Goal: Obtain resource: Obtain resource

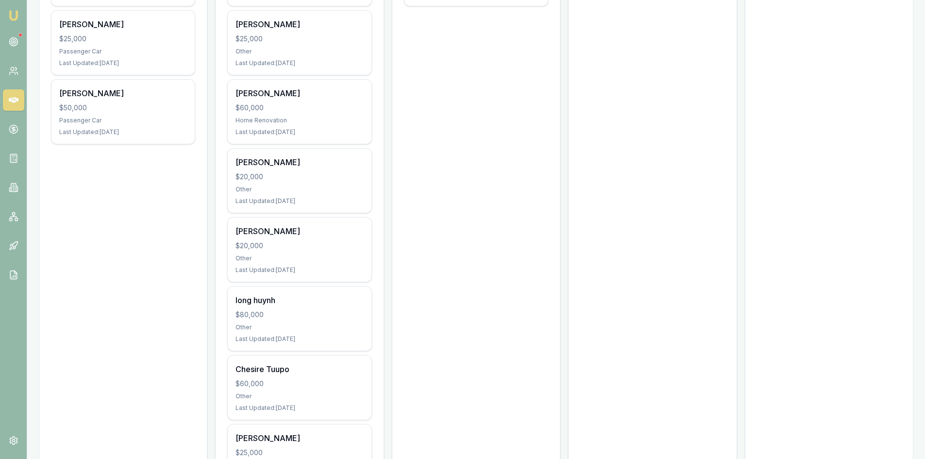
scroll to position [243, 0]
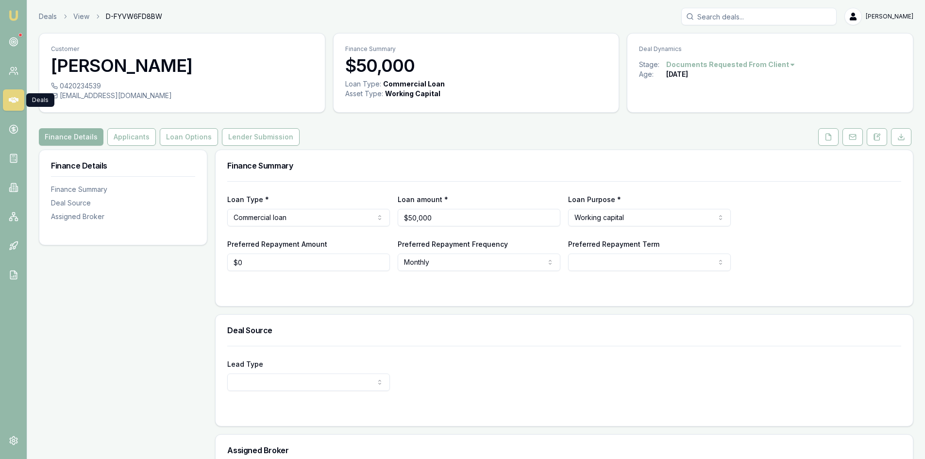
click at [13, 100] on icon at bounding box center [14, 100] width 10 height 6
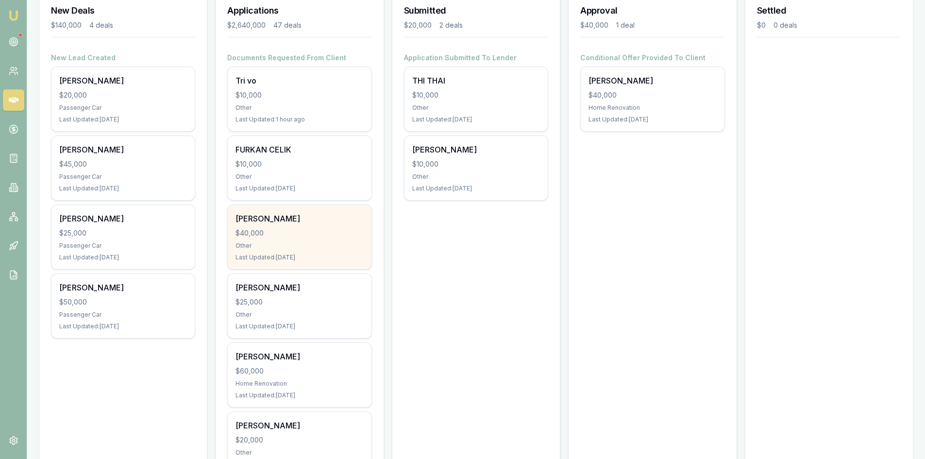
scroll to position [243, 0]
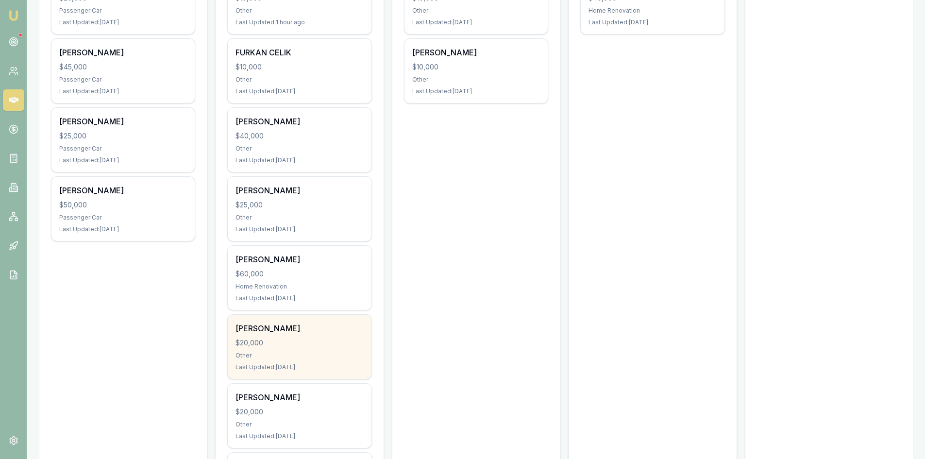
click at [297, 341] on div "$20,000" at bounding box center [299, 343] width 128 height 10
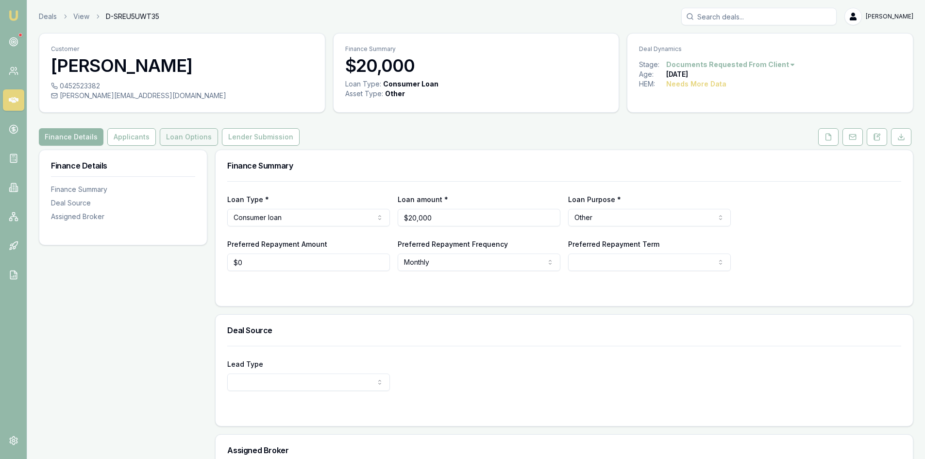
drag, startPoint x: 138, startPoint y: 140, endPoint x: 180, endPoint y: 140, distance: 41.7
click at [138, 140] on button "Applicants" at bounding box center [131, 136] width 49 height 17
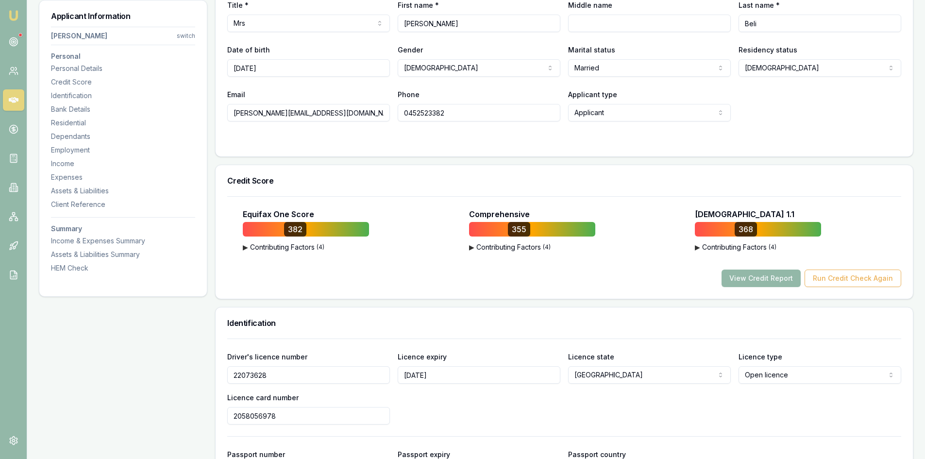
scroll to position [340, 0]
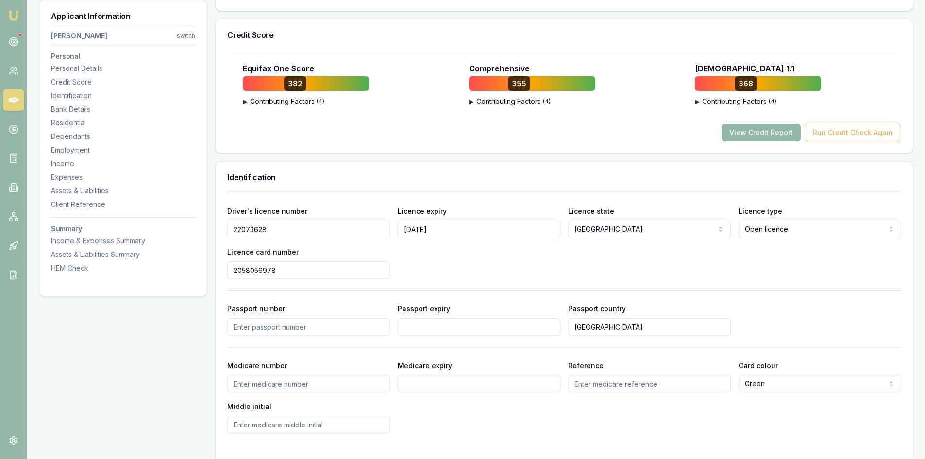
click at [678, 361] on div "Driver's licence number 22073628 Licence expiry 20/04/2029 Licence state NSW NS…" at bounding box center [564, 313] width 674 height 240
click at [779, 446] on form "Driver's licence number 22073628 Licence expiry 20/04/2029 Licence state NSW NS…" at bounding box center [564, 325] width 674 height 264
click at [75, 56] on h3 "Personal" at bounding box center [123, 56] width 144 height 7
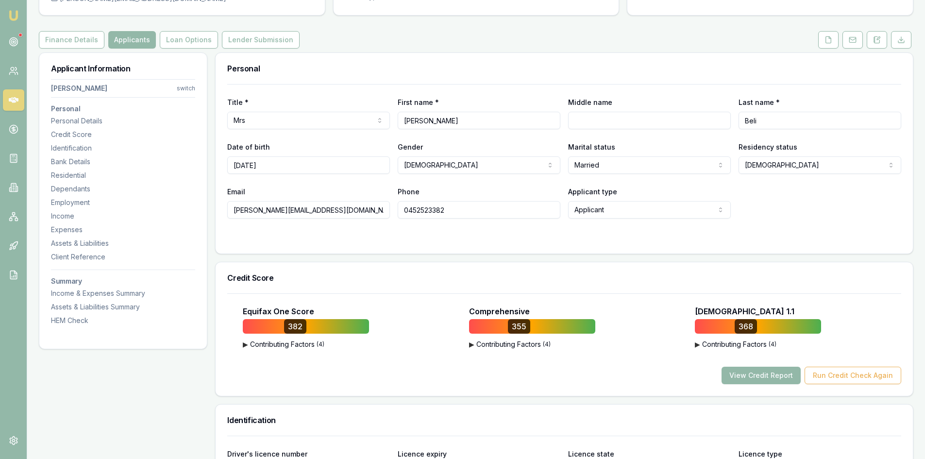
scroll to position [0, 0]
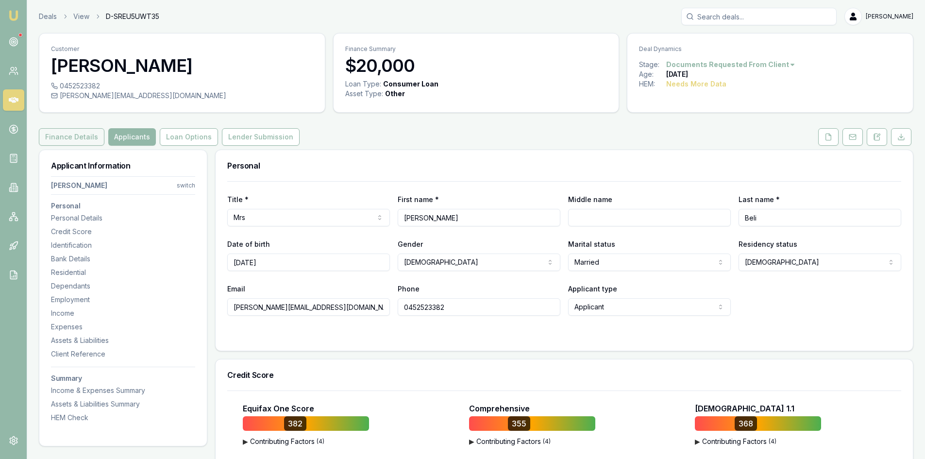
click at [58, 141] on button "Finance Details" at bounding box center [72, 136] width 66 height 17
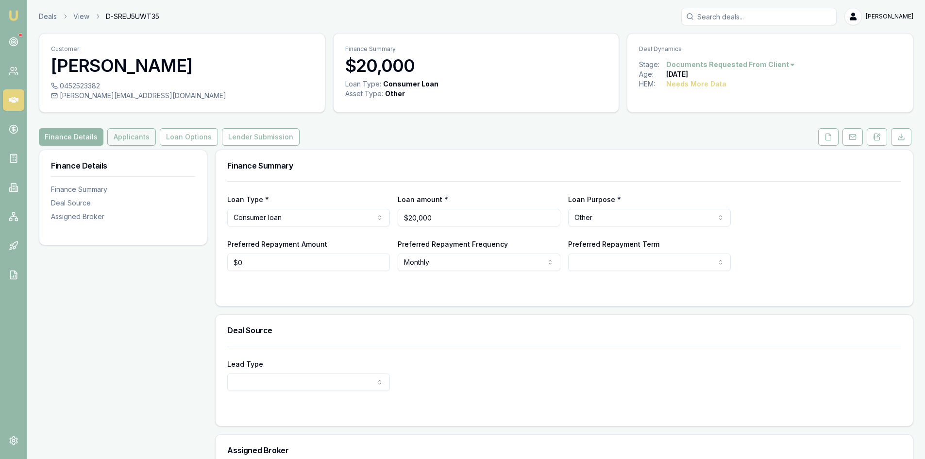
click at [134, 137] on button "Applicants" at bounding box center [131, 136] width 49 height 17
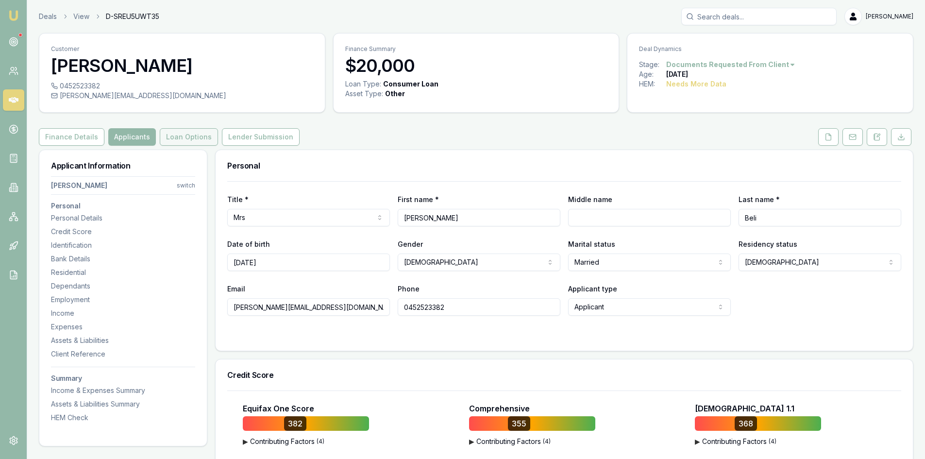
click at [175, 136] on button "Loan Options" at bounding box center [189, 136] width 58 height 17
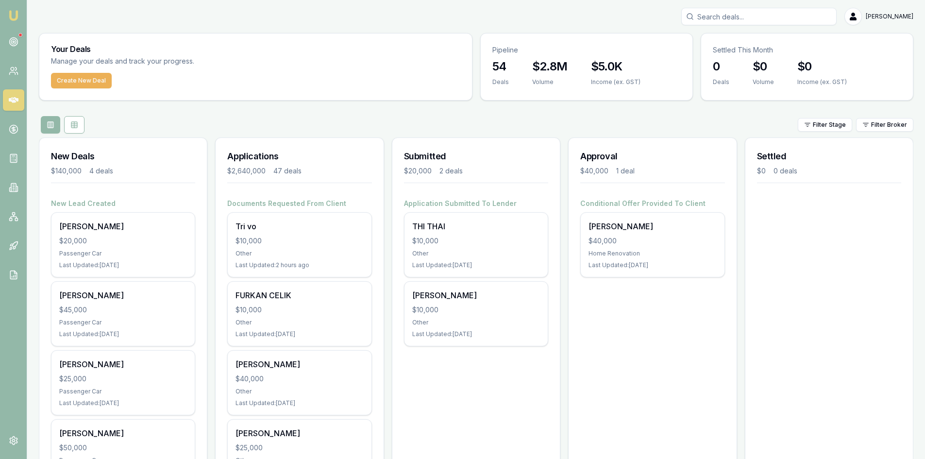
click at [733, 17] on input "Search deals" at bounding box center [758, 16] width 155 height 17
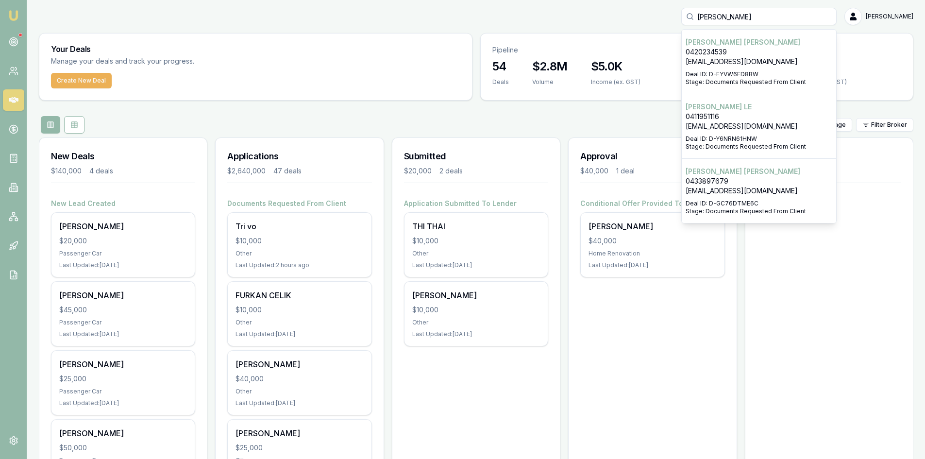
type input "NGOC"
click at [743, 115] on p "0411951116" at bounding box center [758, 117] width 147 height 10
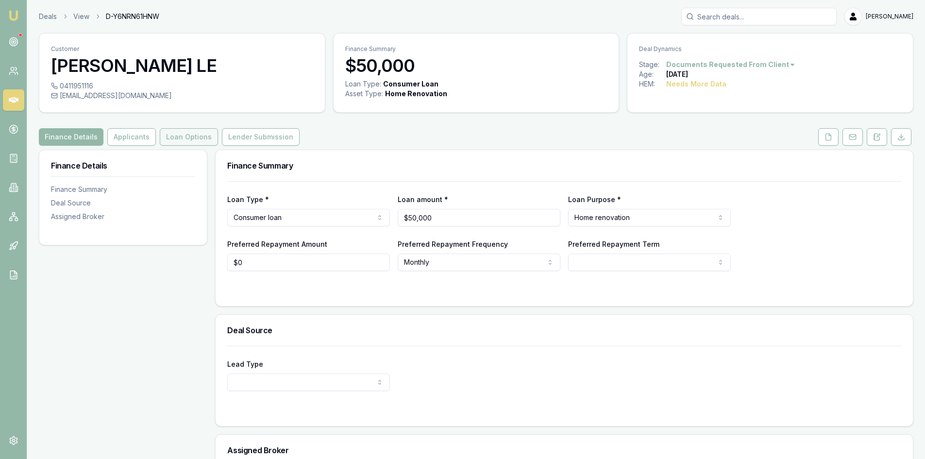
click at [173, 137] on button "Loan Options" at bounding box center [189, 136] width 58 height 17
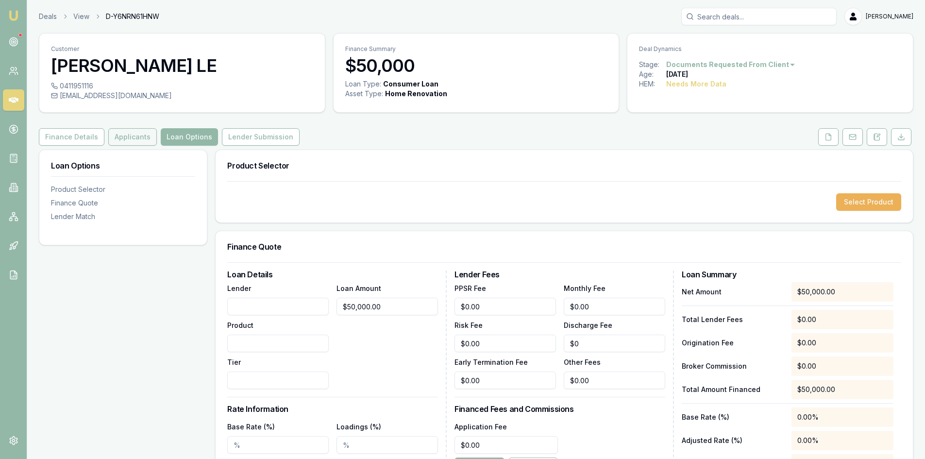
click at [119, 138] on button "Applicants" at bounding box center [132, 136] width 49 height 17
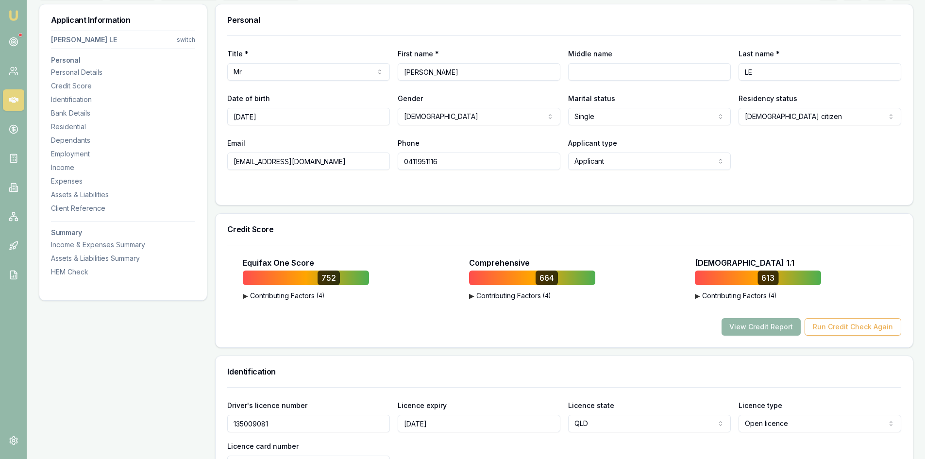
scroll to position [97, 0]
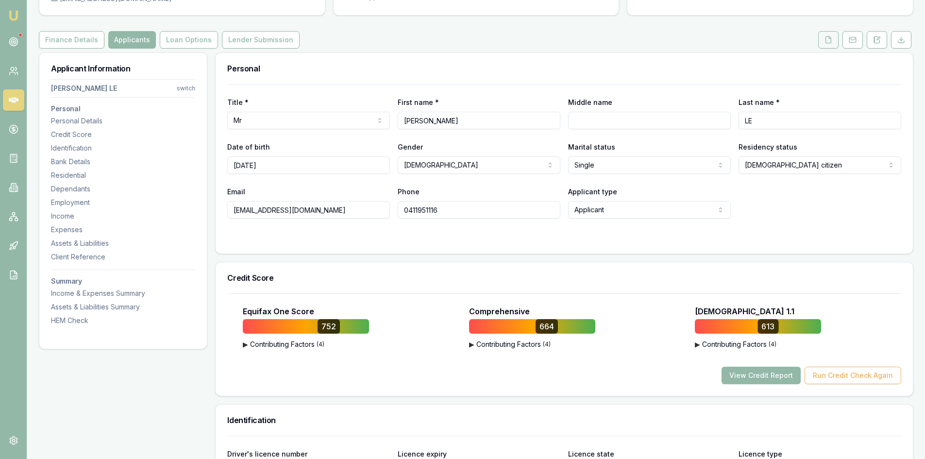
click at [835, 41] on button at bounding box center [828, 39] width 20 height 17
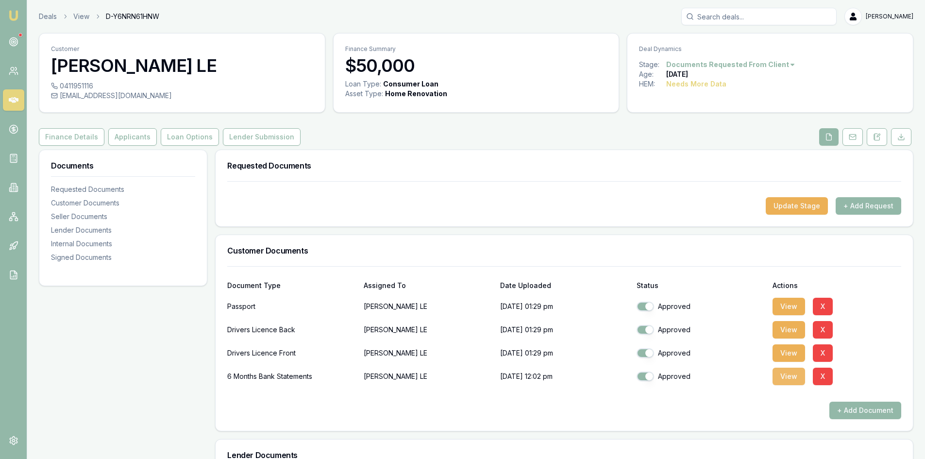
click at [785, 380] on button "View" at bounding box center [788, 375] width 33 height 17
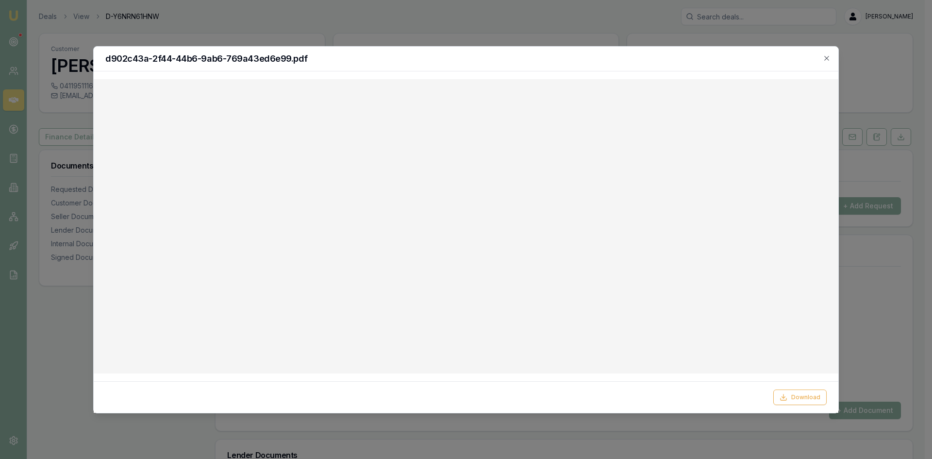
drag, startPoint x: 826, startPoint y: 59, endPoint x: 818, endPoint y: 67, distance: 11.7
click at [826, 59] on icon "button" at bounding box center [826, 58] width 4 height 4
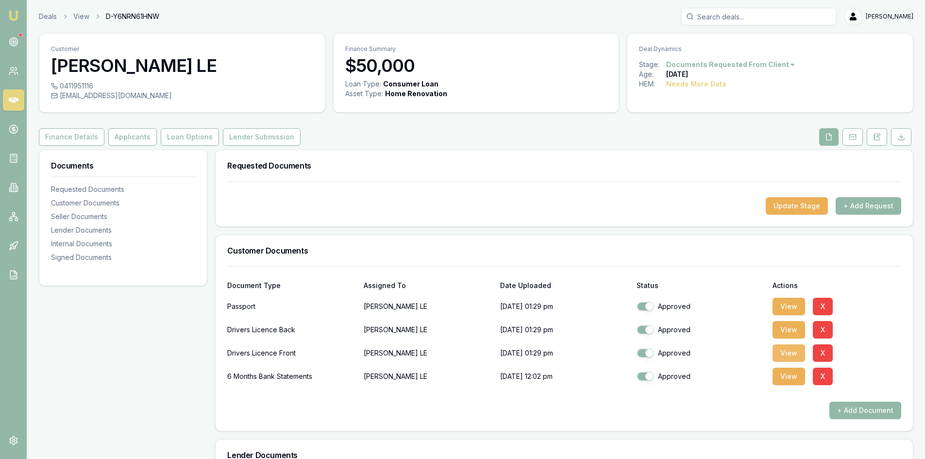
click at [792, 357] on button "View" at bounding box center [788, 352] width 33 height 17
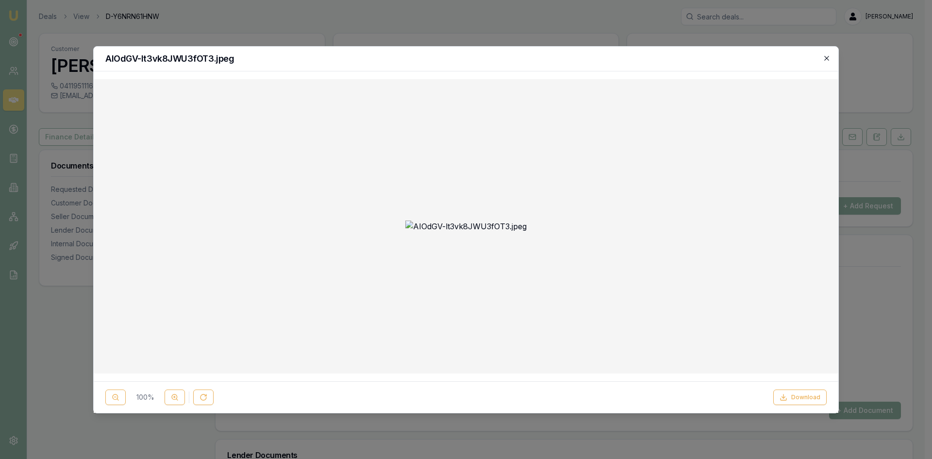
click at [824, 61] on icon "button" at bounding box center [827, 58] width 8 height 8
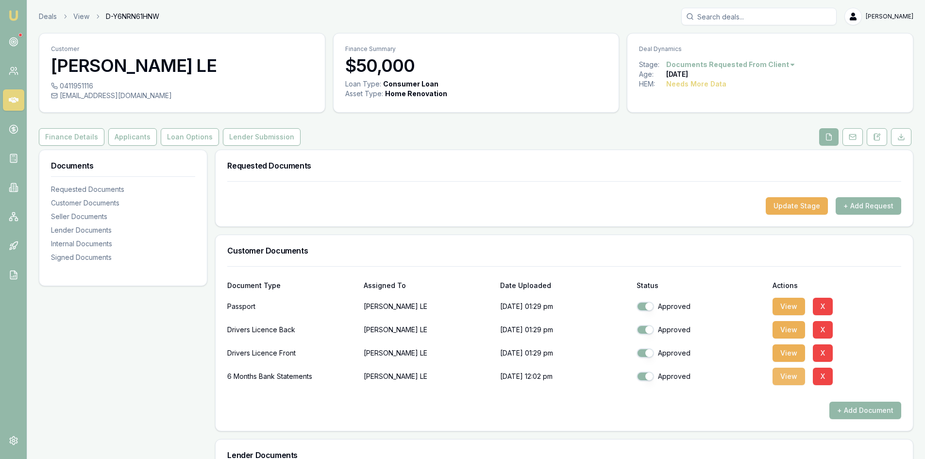
click at [787, 375] on button "View" at bounding box center [788, 375] width 33 height 17
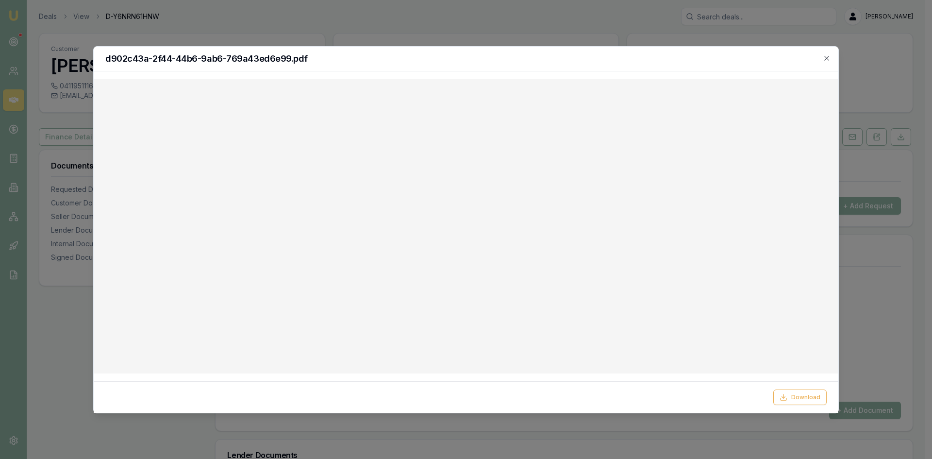
click at [829, 56] on icon "button" at bounding box center [826, 58] width 4 height 4
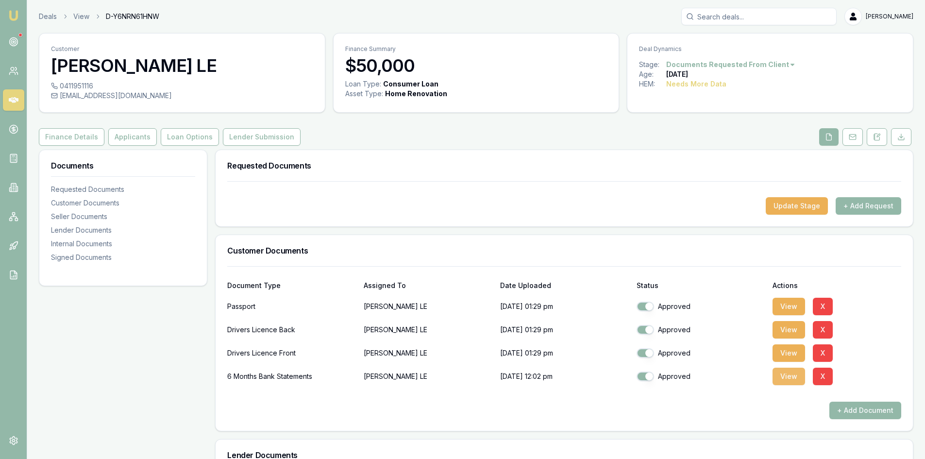
click at [788, 383] on button "View" at bounding box center [788, 375] width 33 height 17
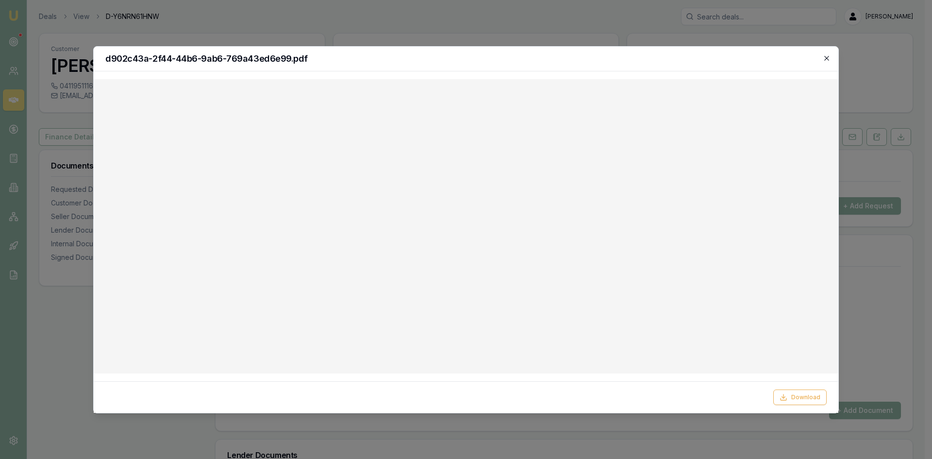
click at [824, 57] on icon "button" at bounding box center [827, 58] width 8 height 8
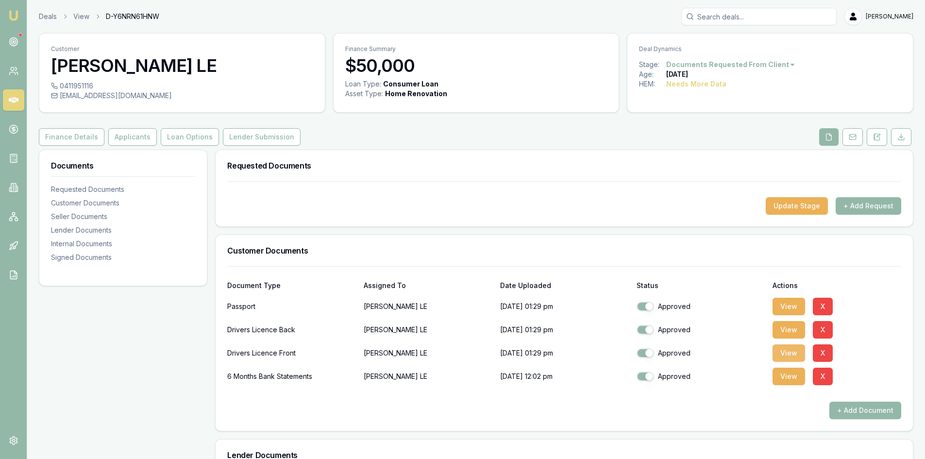
click at [789, 355] on button "View" at bounding box center [788, 352] width 33 height 17
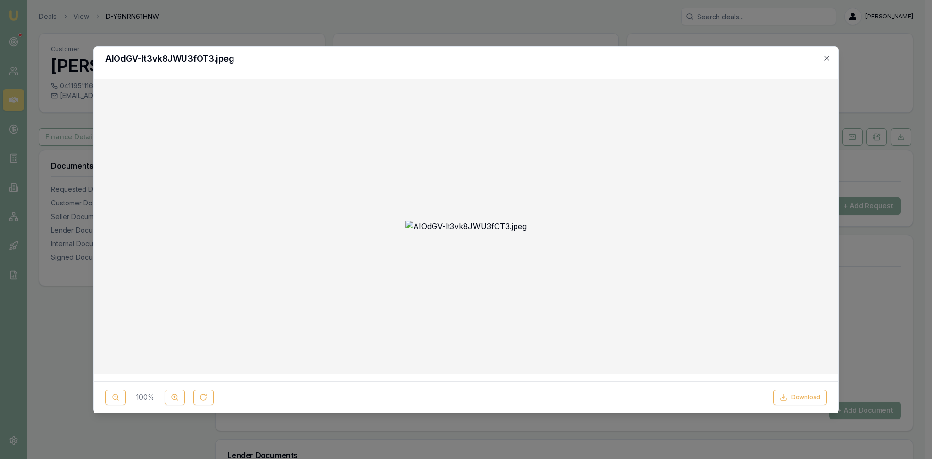
drag, startPoint x: 827, startPoint y: 55, endPoint x: 796, endPoint y: 61, distance: 31.6
click at [827, 55] on icon "button" at bounding box center [827, 58] width 8 height 8
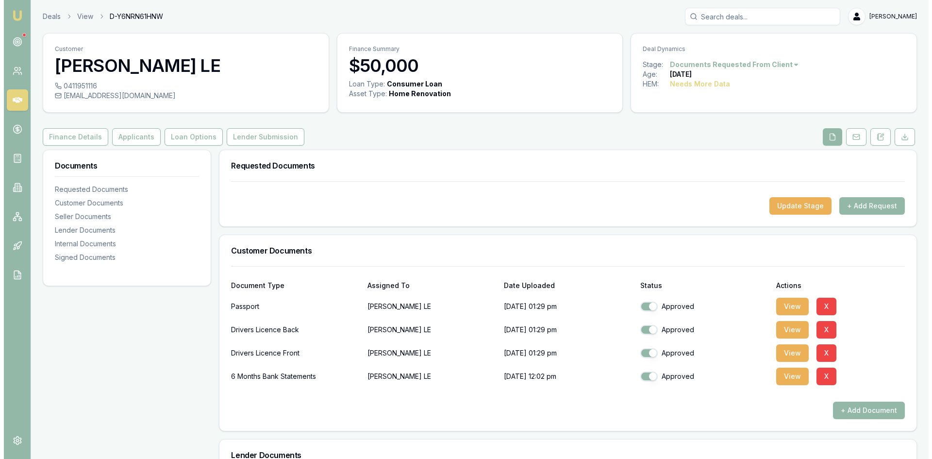
scroll to position [97, 0]
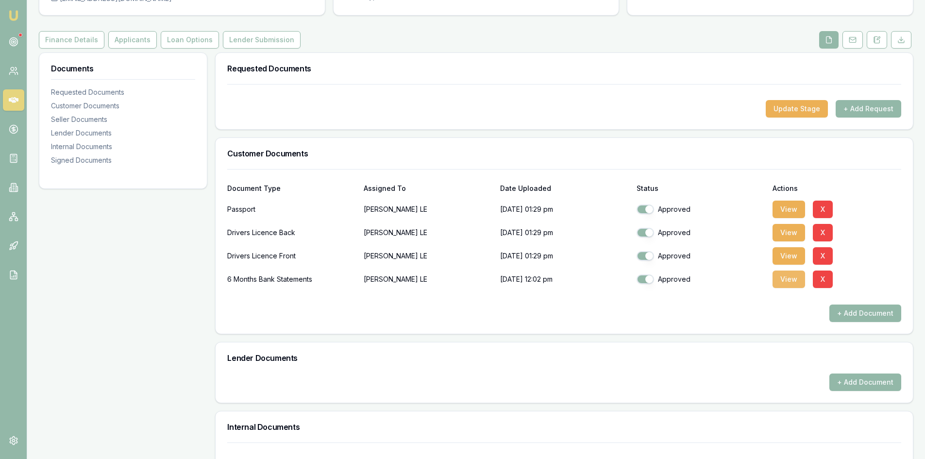
click at [796, 284] on button "View" at bounding box center [788, 278] width 33 height 17
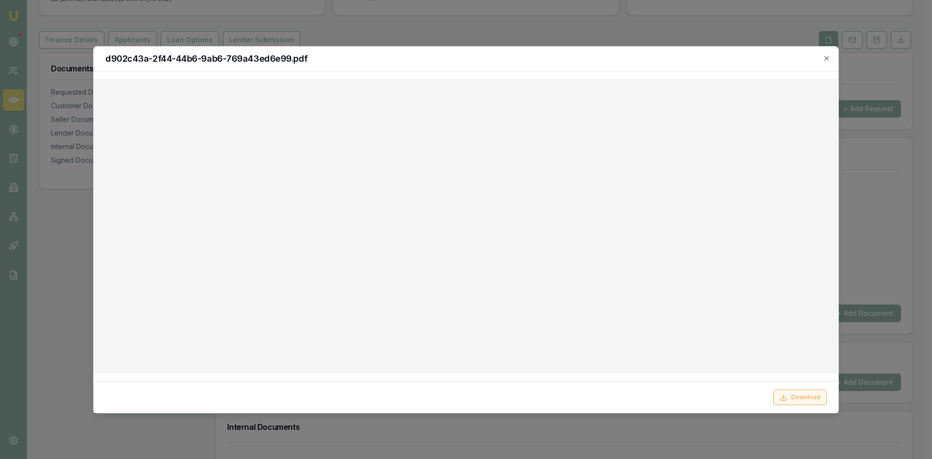
click at [794, 400] on button "Download" at bounding box center [799, 397] width 53 height 16
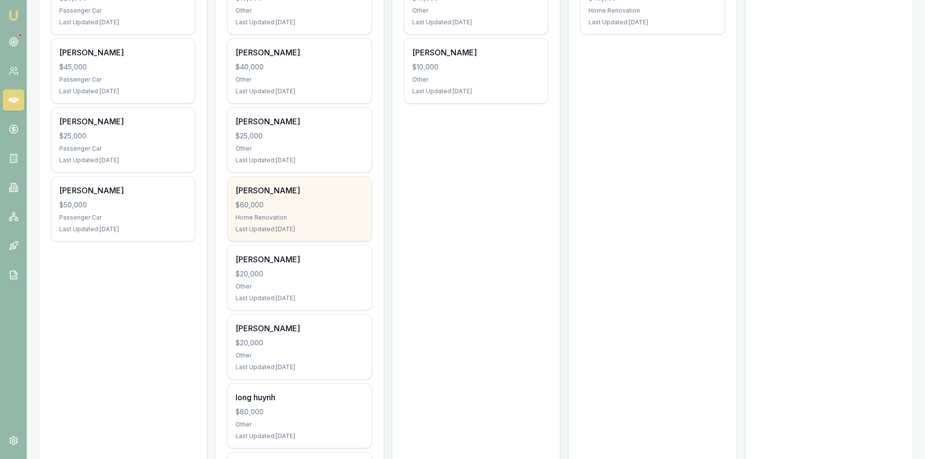
click at [334, 211] on div "[PERSON_NAME] $60,000 Home Renovation Last Updated: [DATE]" at bounding box center [299, 209] width 143 height 64
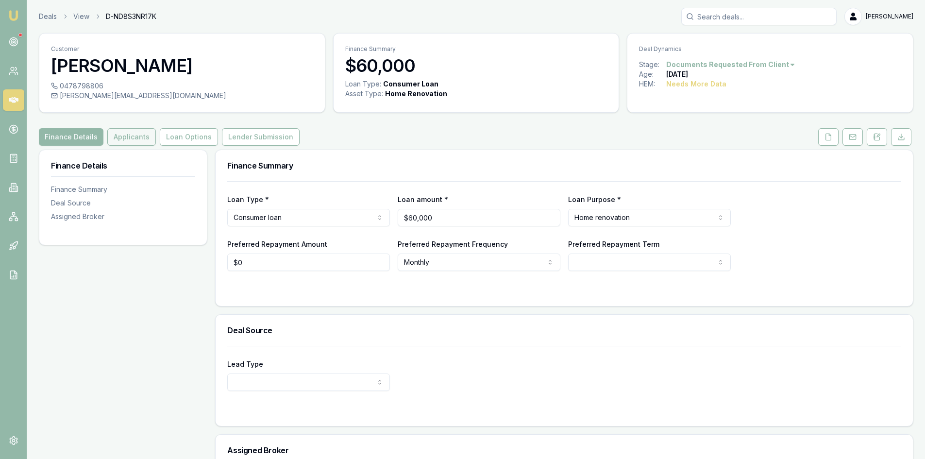
click at [121, 132] on button "Applicants" at bounding box center [131, 136] width 49 height 17
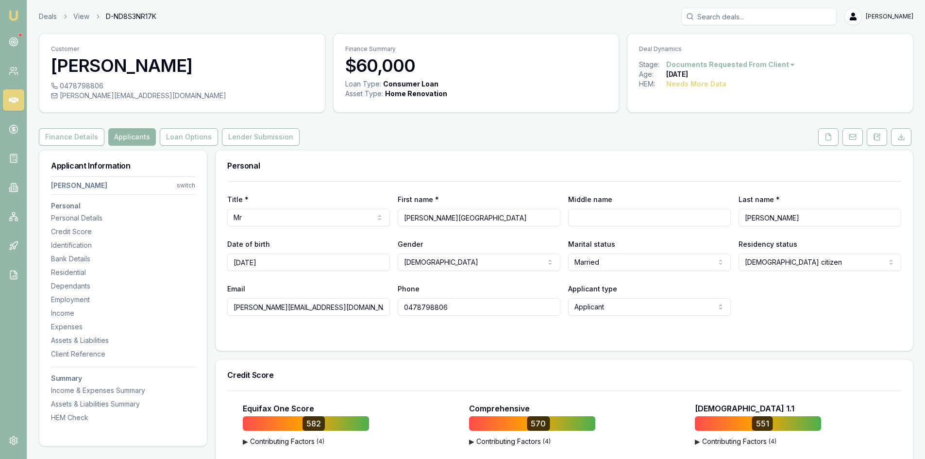
click at [14, 103] on icon at bounding box center [14, 100] width 10 height 10
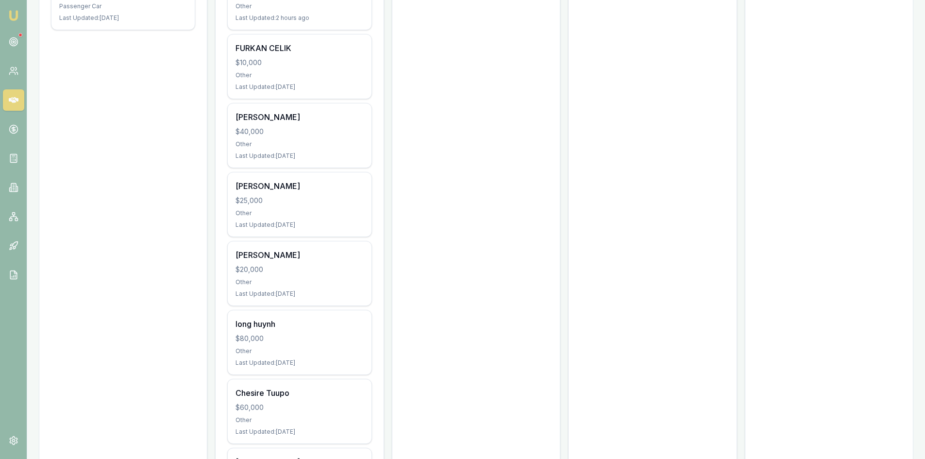
scroll to position [308, 0]
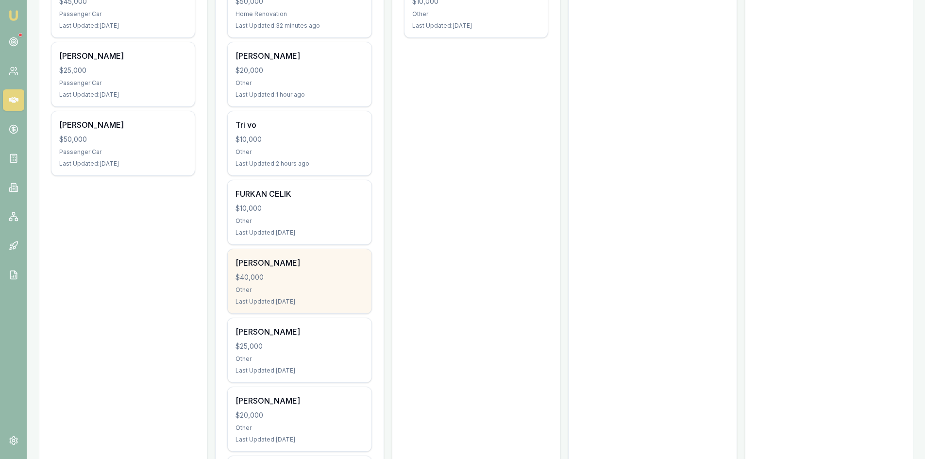
click at [299, 279] on div "$40,000" at bounding box center [299, 277] width 128 height 10
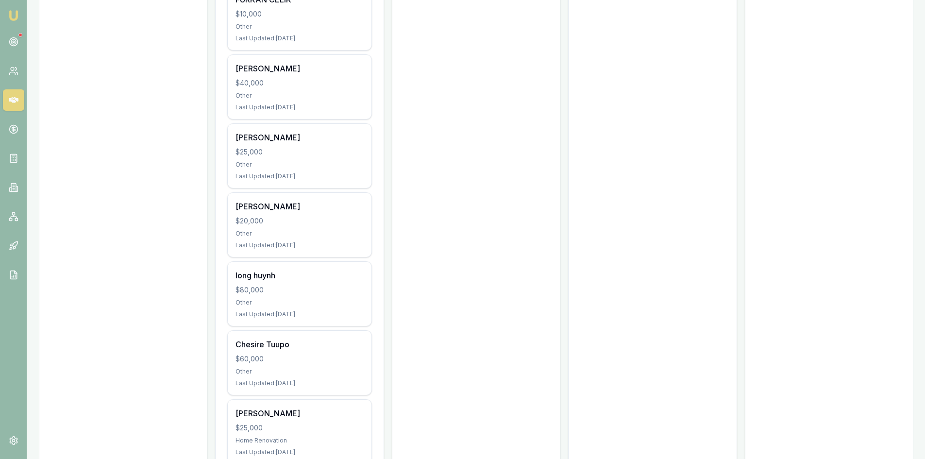
scroll to position [551, 0]
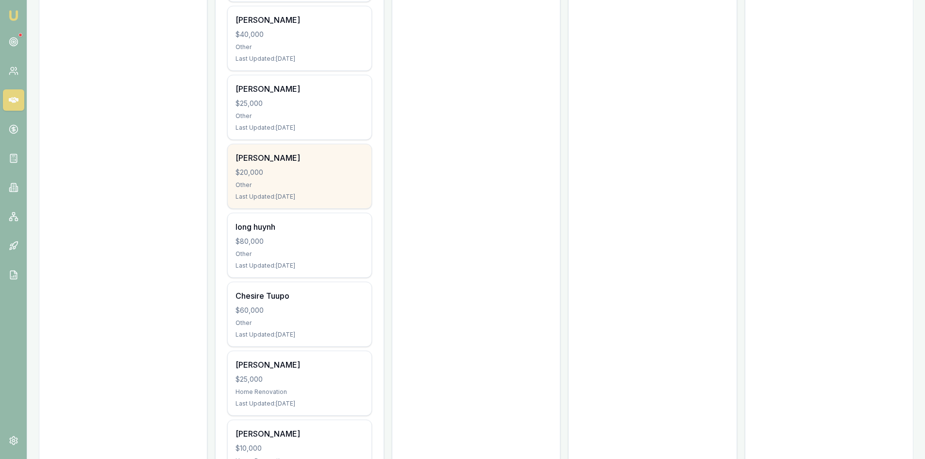
click at [306, 195] on div "Last Updated: 2 days ago" at bounding box center [299, 197] width 128 height 8
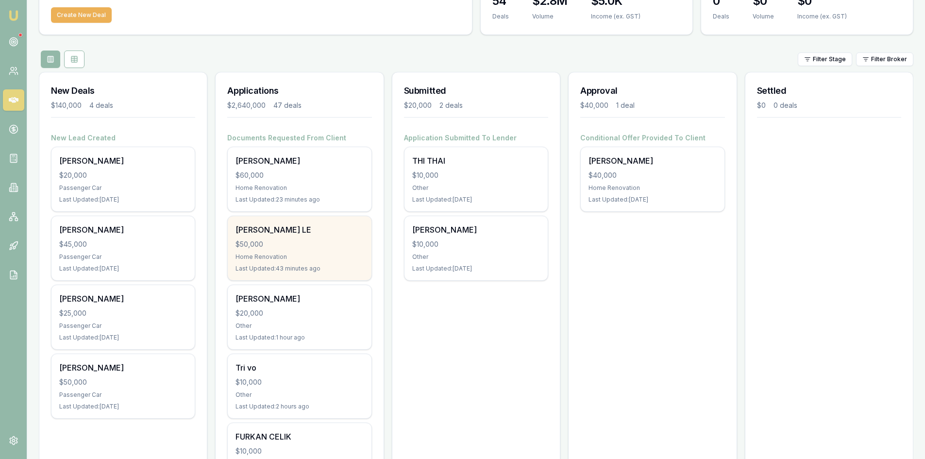
scroll to position [0, 0]
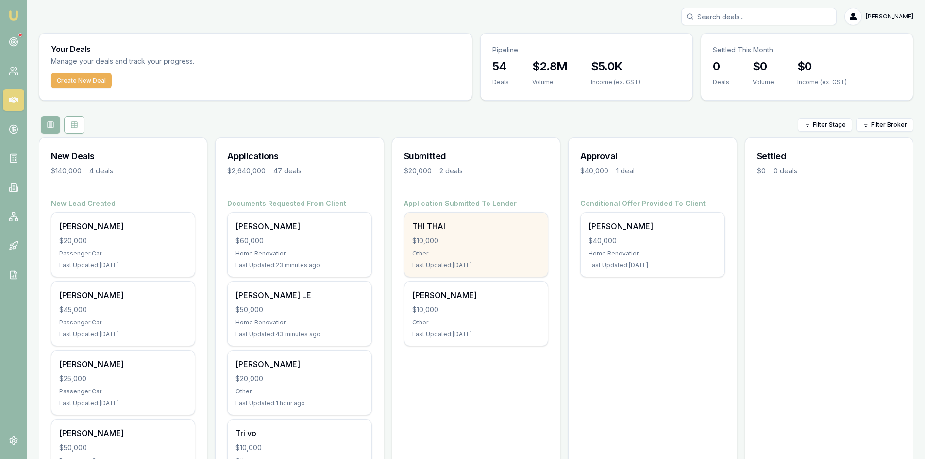
click at [483, 259] on div "THI THAI $10,000 Other Last Updated: 3 days ago" at bounding box center [475, 245] width 143 height 64
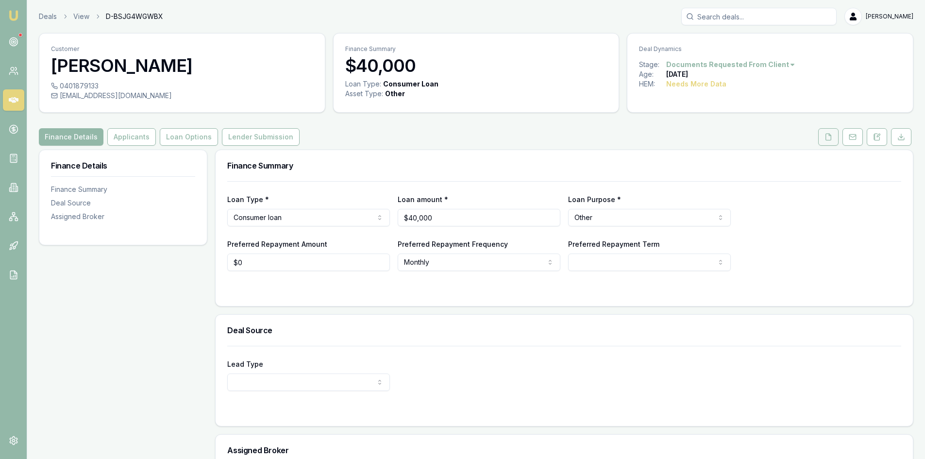
click at [837, 137] on button at bounding box center [828, 136] width 20 height 17
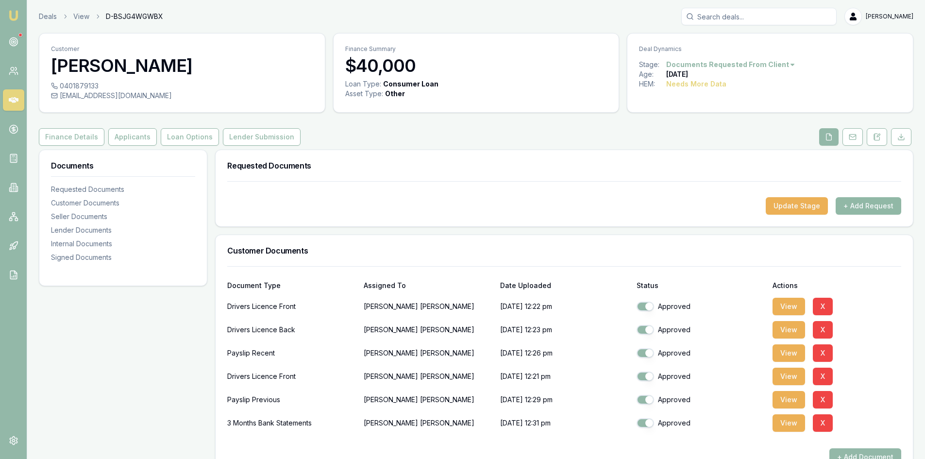
click at [872, 208] on button "+ Add Request" at bounding box center [868, 205] width 66 height 17
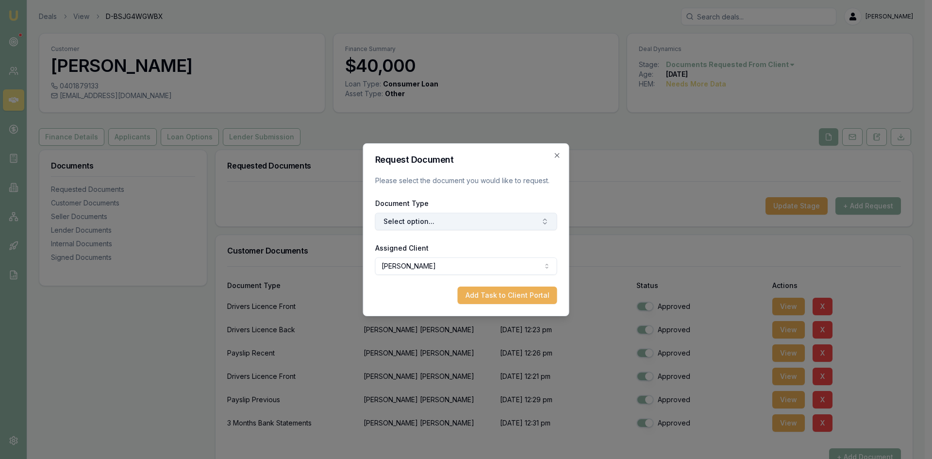
click at [434, 217] on button "Select option..." at bounding box center [466, 221] width 182 height 17
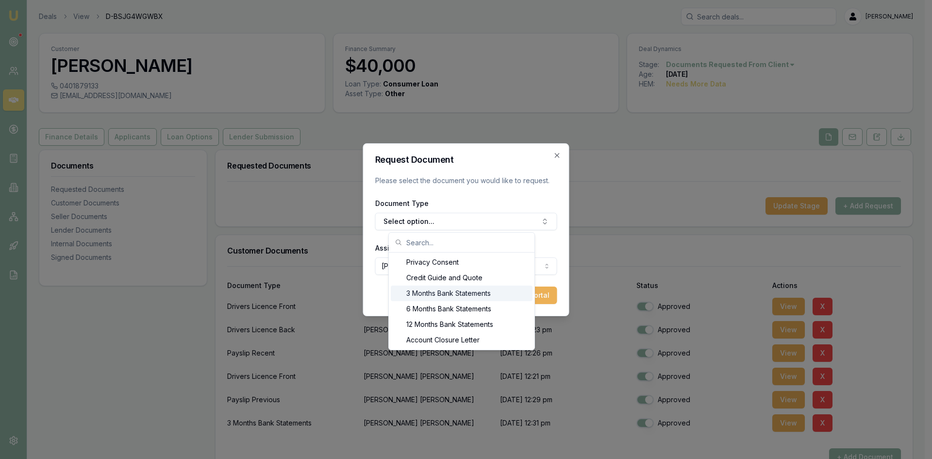
click at [428, 297] on div "3 Months Bank Statements" at bounding box center [462, 293] width 142 height 16
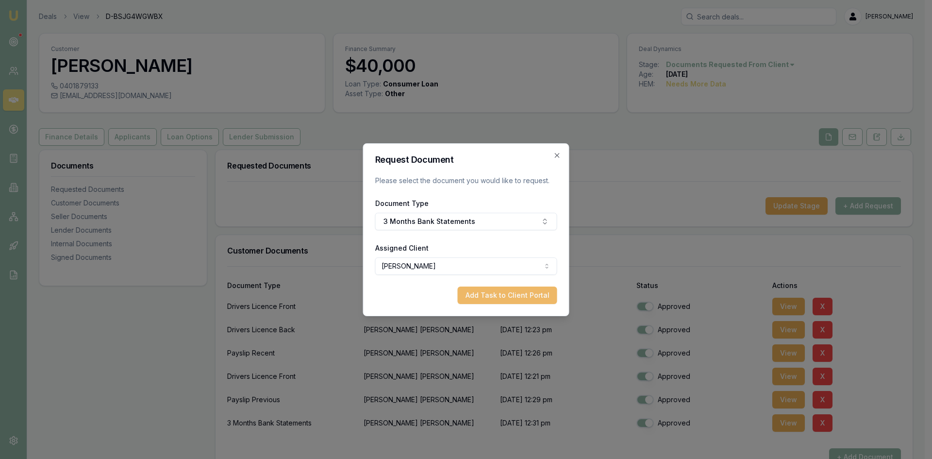
click at [482, 294] on button "Add Task to Client Portal" at bounding box center [508, 294] width 100 height 17
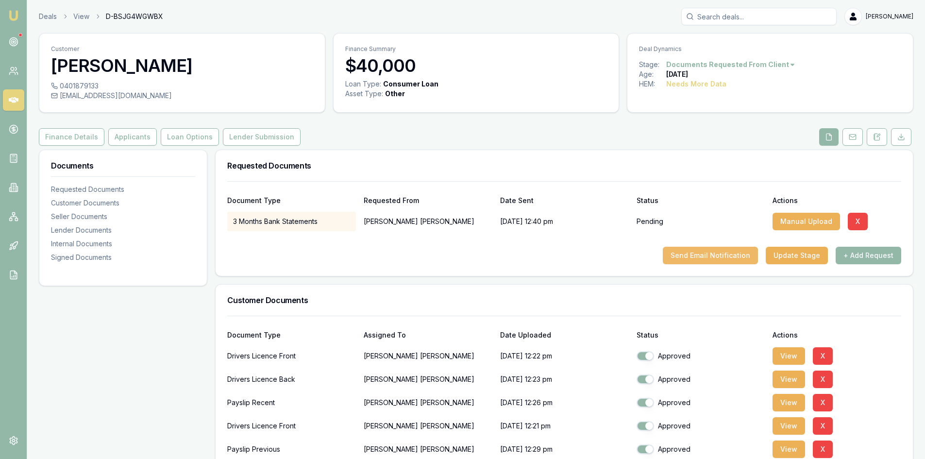
click at [716, 259] on button "Send Email Notification" at bounding box center [710, 255] width 95 height 17
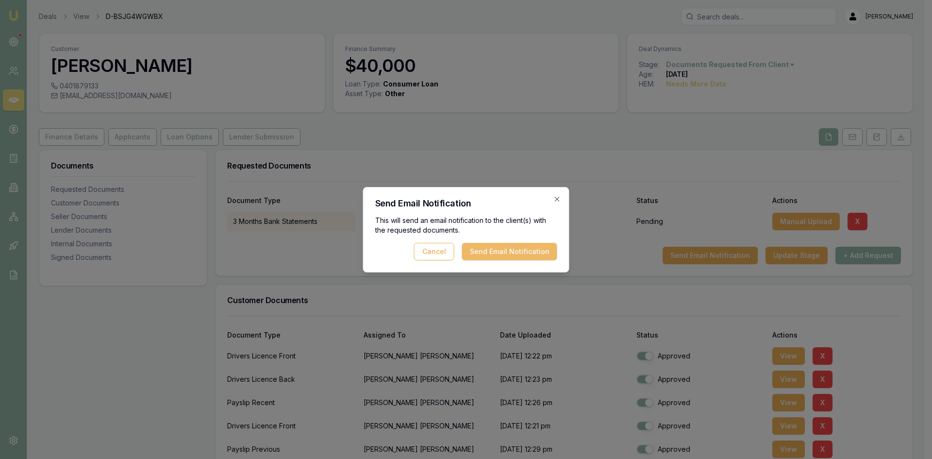
click at [524, 254] on button "Send Email Notification" at bounding box center [509, 251] width 95 height 17
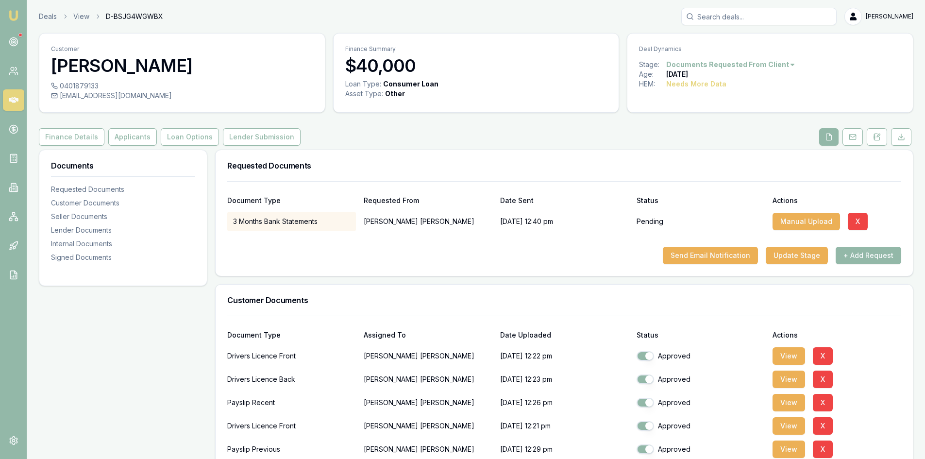
scroll to position [146, 0]
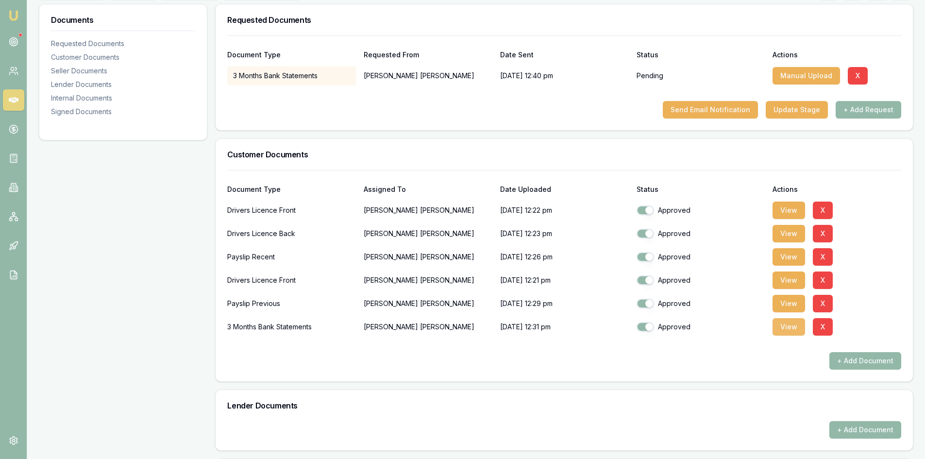
click at [784, 329] on button "View" at bounding box center [788, 326] width 33 height 17
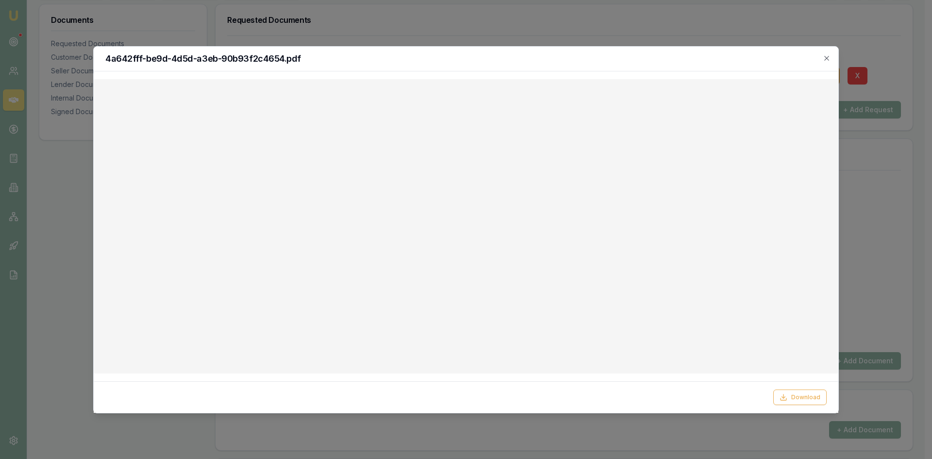
click at [885, 215] on div at bounding box center [466, 229] width 932 height 459
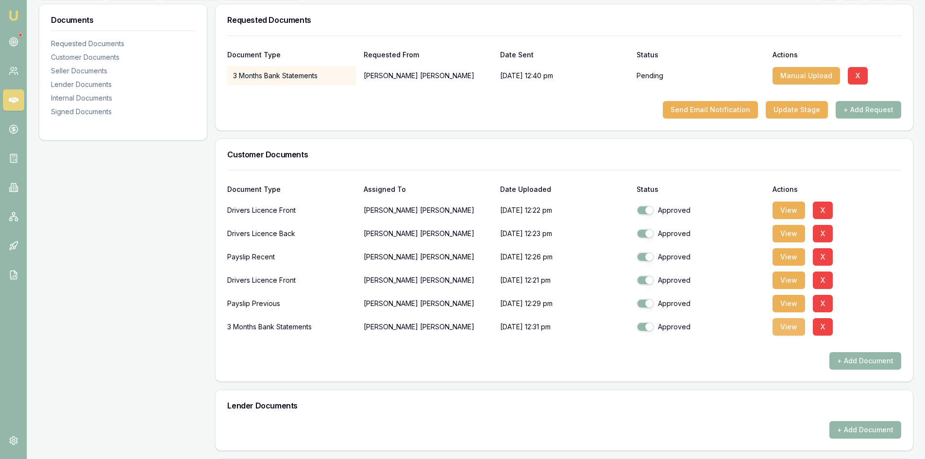
click at [783, 329] on button "View" at bounding box center [788, 326] width 33 height 17
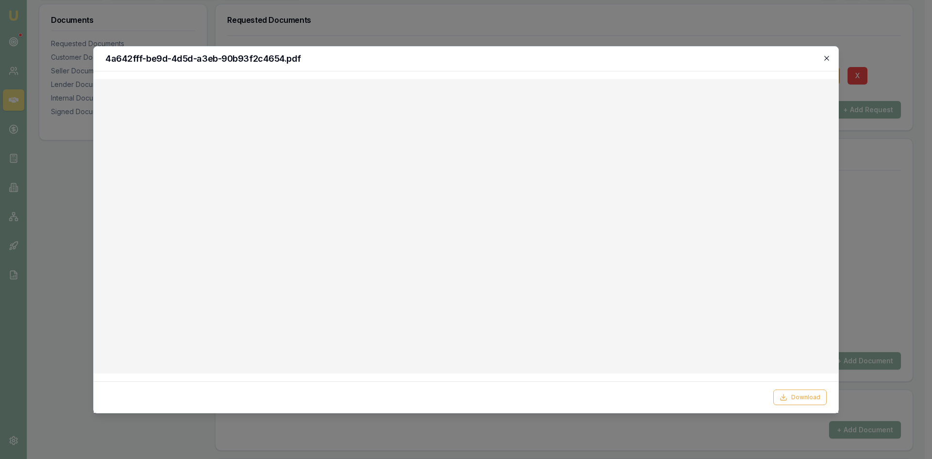
click at [824, 57] on icon "button" at bounding box center [827, 58] width 8 height 8
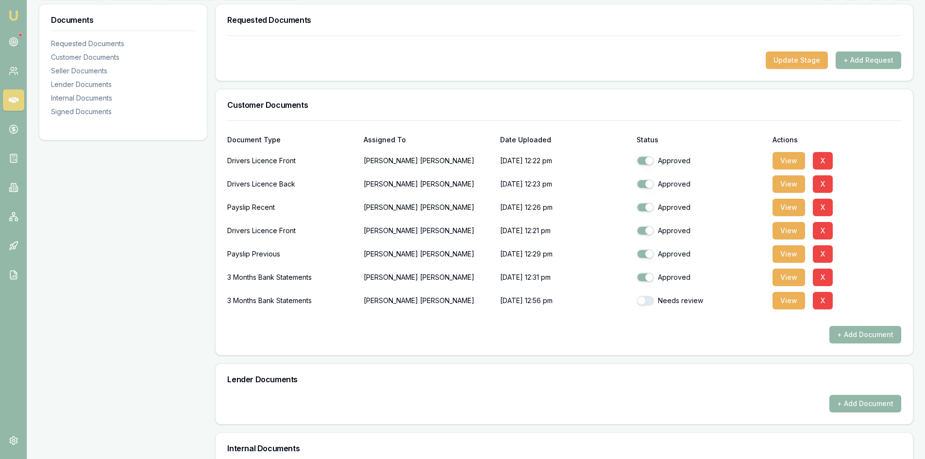
scroll to position [49, 0]
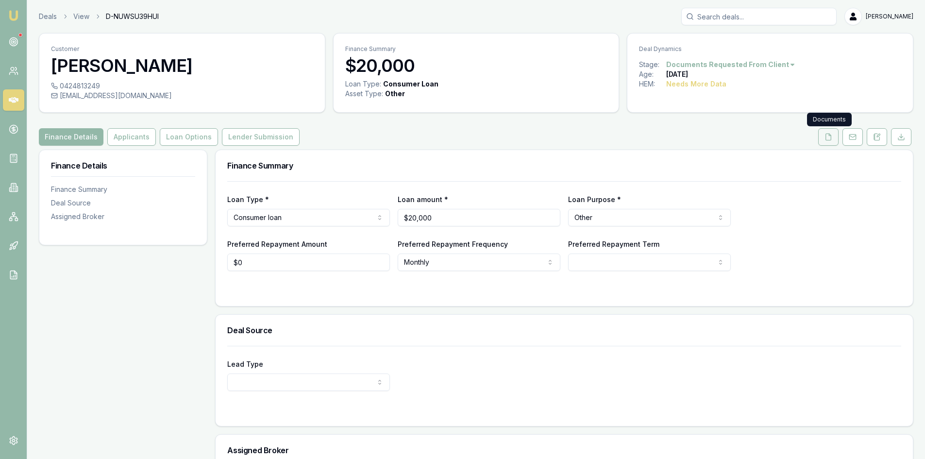
click at [832, 141] on button at bounding box center [828, 136] width 20 height 17
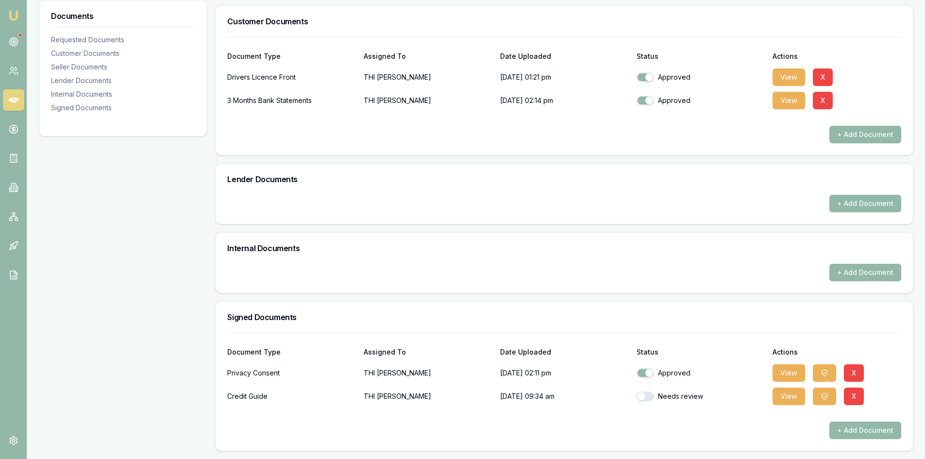
scroll to position [205, 0]
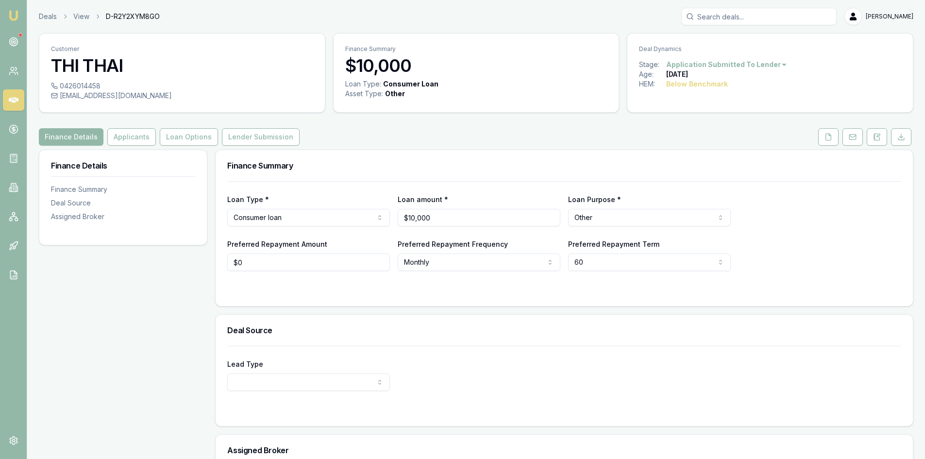
drag, startPoint x: 824, startPoint y: 136, endPoint x: 810, endPoint y: 138, distance: 14.7
click at [824, 136] on icon at bounding box center [828, 137] width 8 height 8
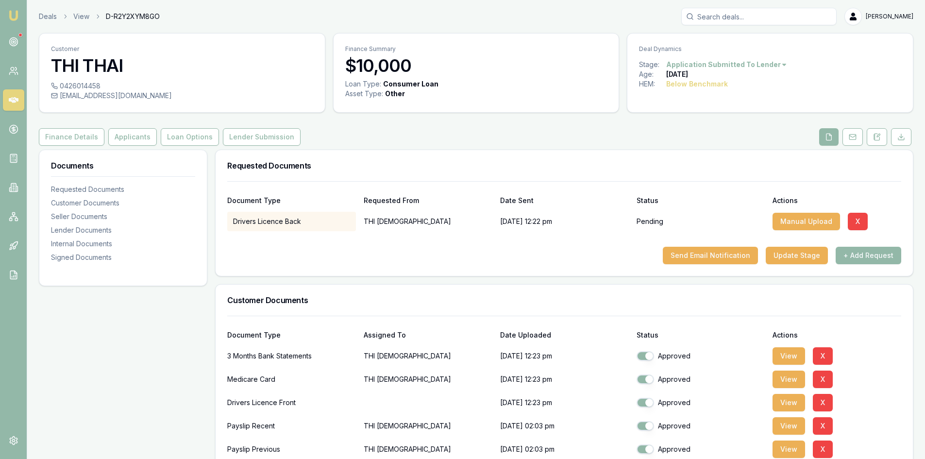
scroll to position [146, 0]
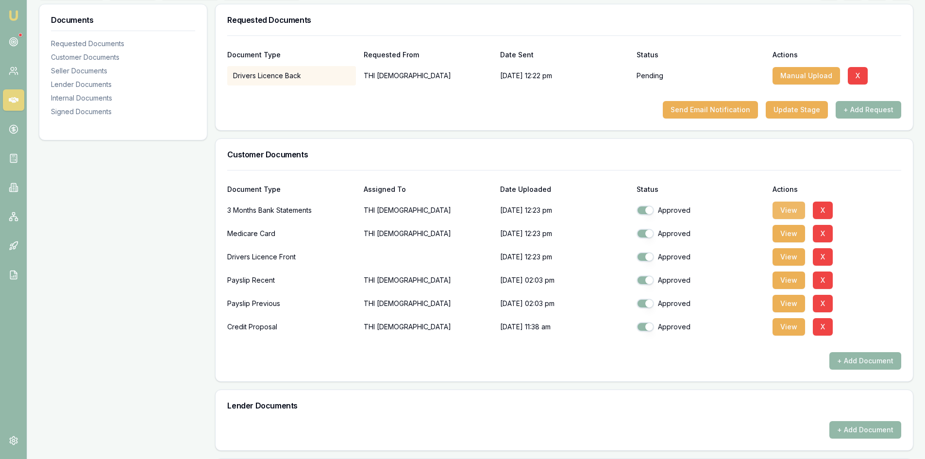
click at [794, 212] on button "View" at bounding box center [788, 209] width 33 height 17
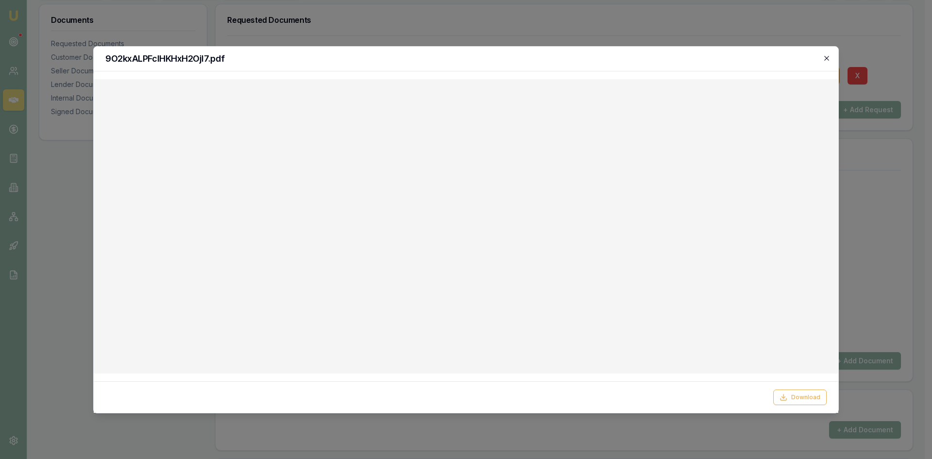
click at [830, 57] on icon "button" at bounding box center [827, 58] width 8 height 8
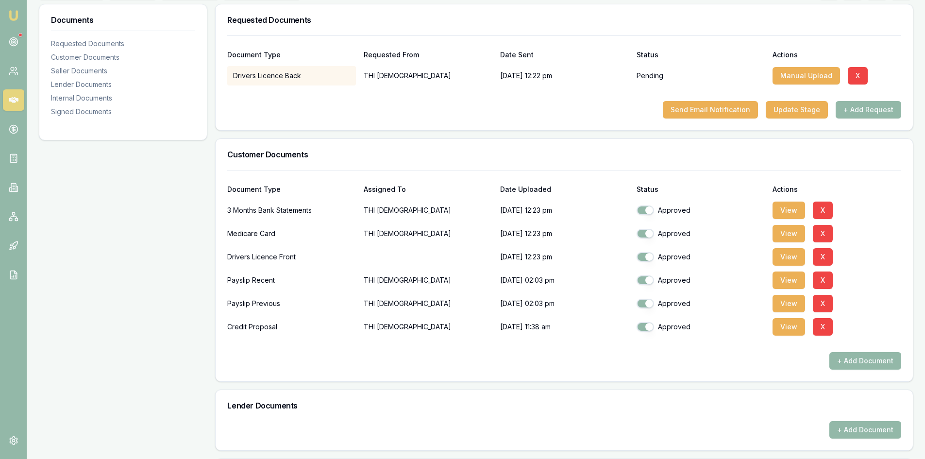
scroll to position [0, 0]
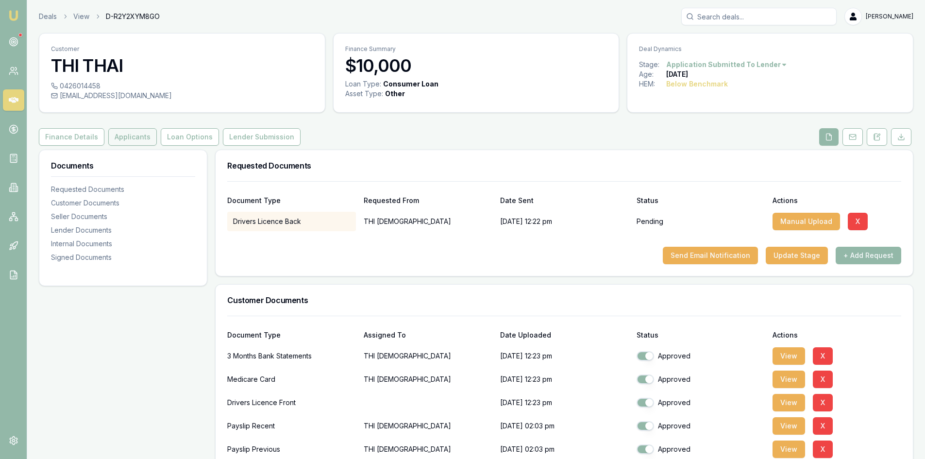
click at [120, 137] on button "Applicants" at bounding box center [132, 136] width 49 height 17
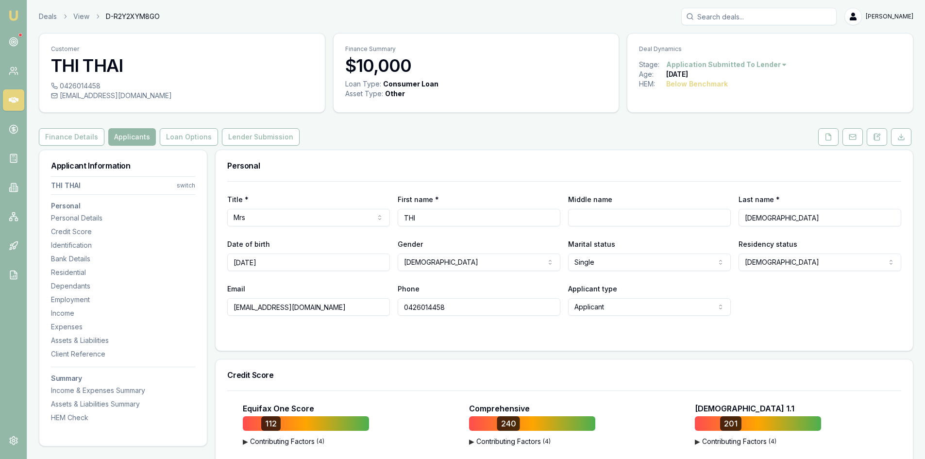
drag, startPoint x: 303, startPoint y: 308, endPoint x: 186, endPoint y: 307, distance: 117.0
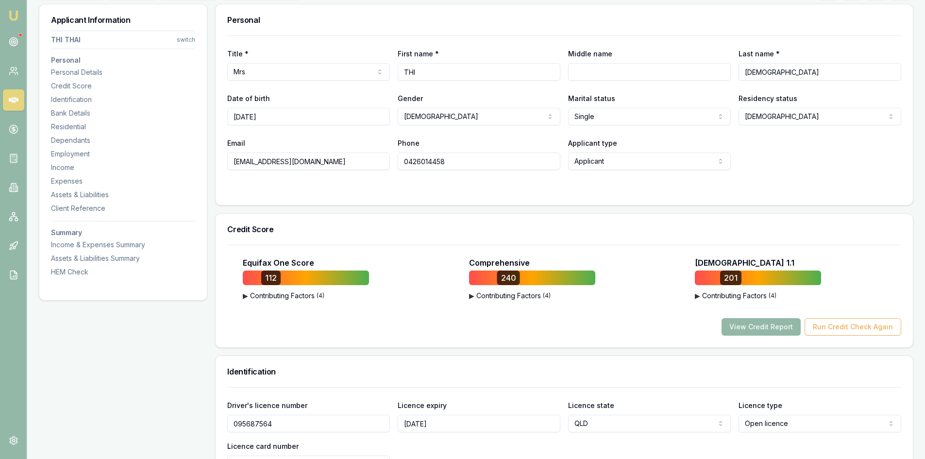
scroll to position [49, 0]
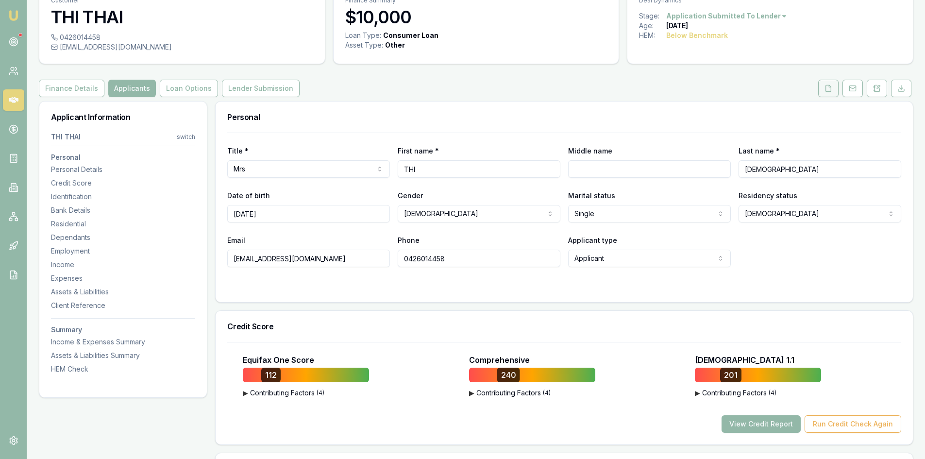
click at [827, 85] on icon at bounding box center [828, 88] width 5 height 6
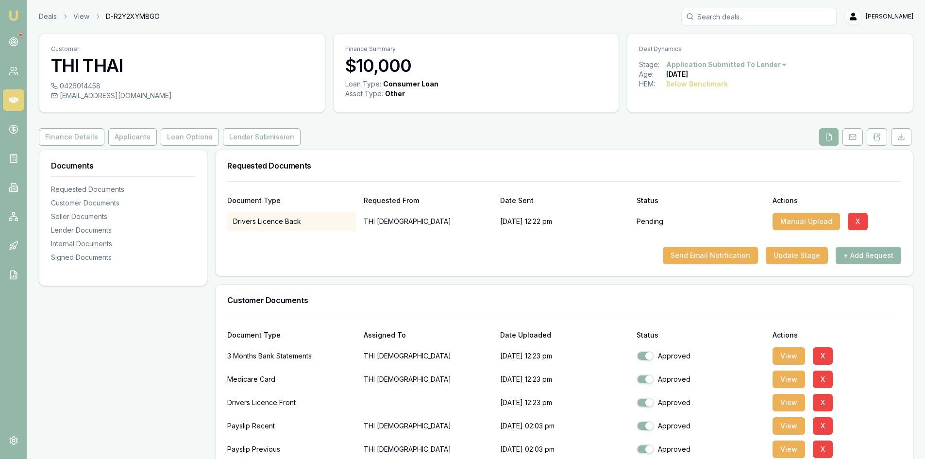
scroll to position [97, 0]
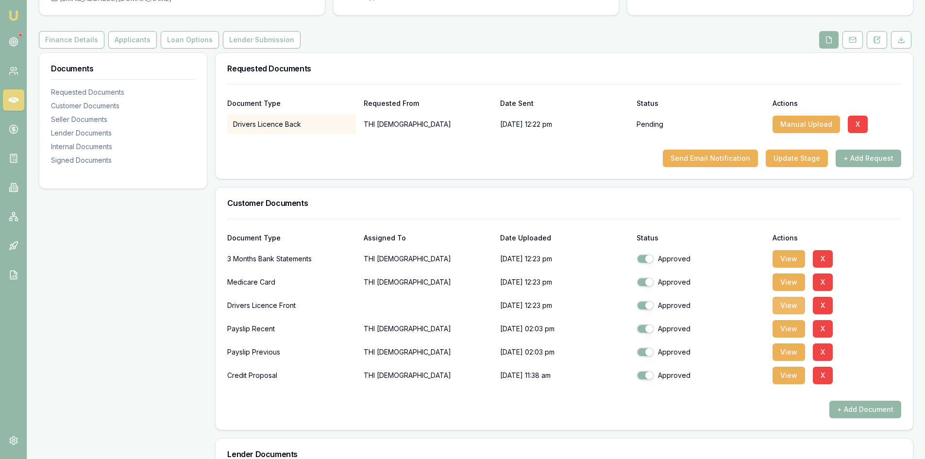
click at [784, 308] on button "View" at bounding box center [788, 305] width 33 height 17
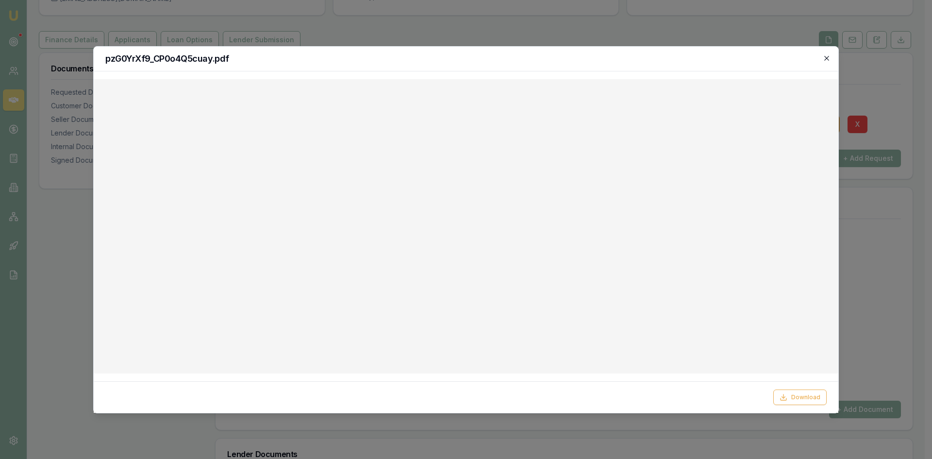
click at [827, 61] on icon "button" at bounding box center [827, 58] width 8 height 8
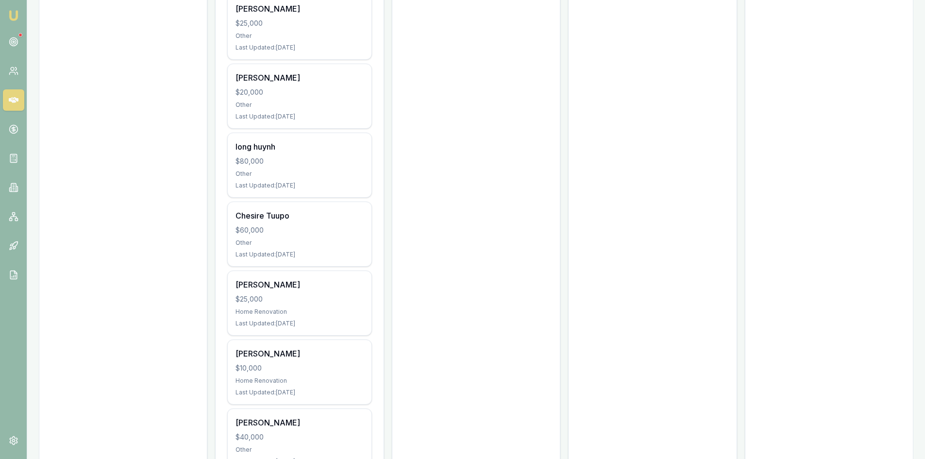
scroll to position [728, 0]
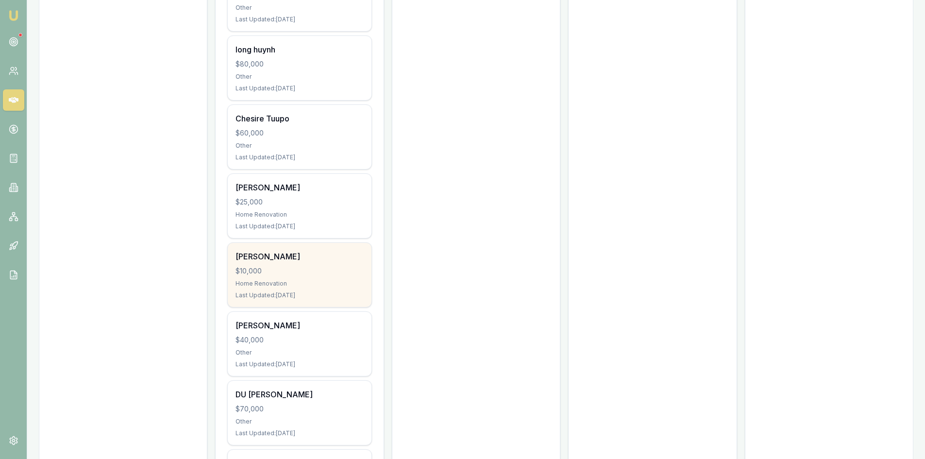
click at [276, 266] on div "$10,000" at bounding box center [299, 271] width 128 height 10
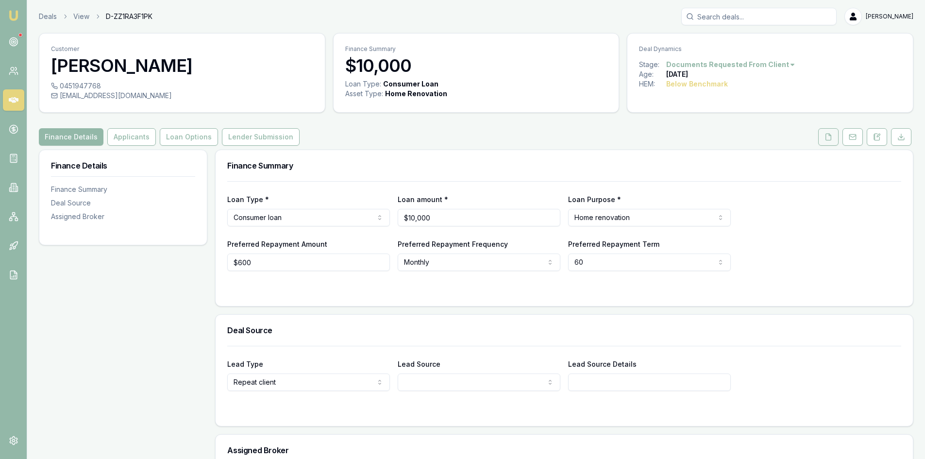
click at [824, 139] on icon at bounding box center [828, 137] width 8 height 8
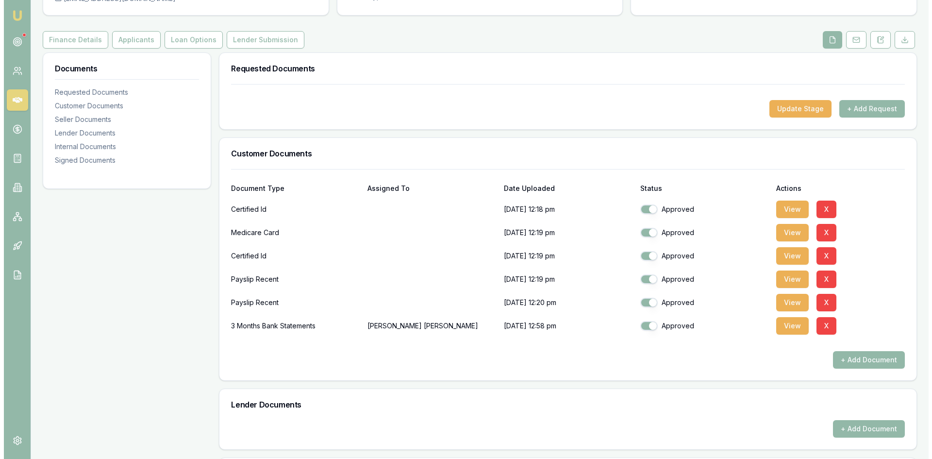
scroll to position [146, 0]
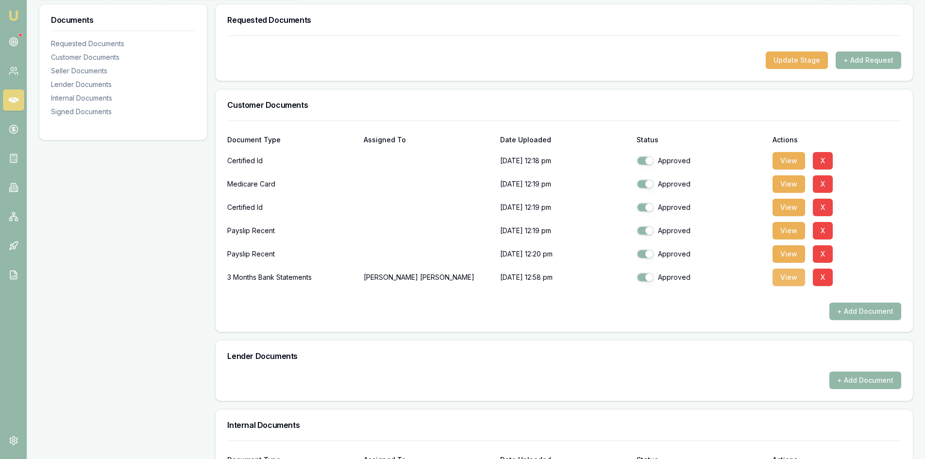
click at [784, 278] on button "View" at bounding box center [788, 276] width 33 height 17
